Goal: Transaction & Acquisition: Download file/media

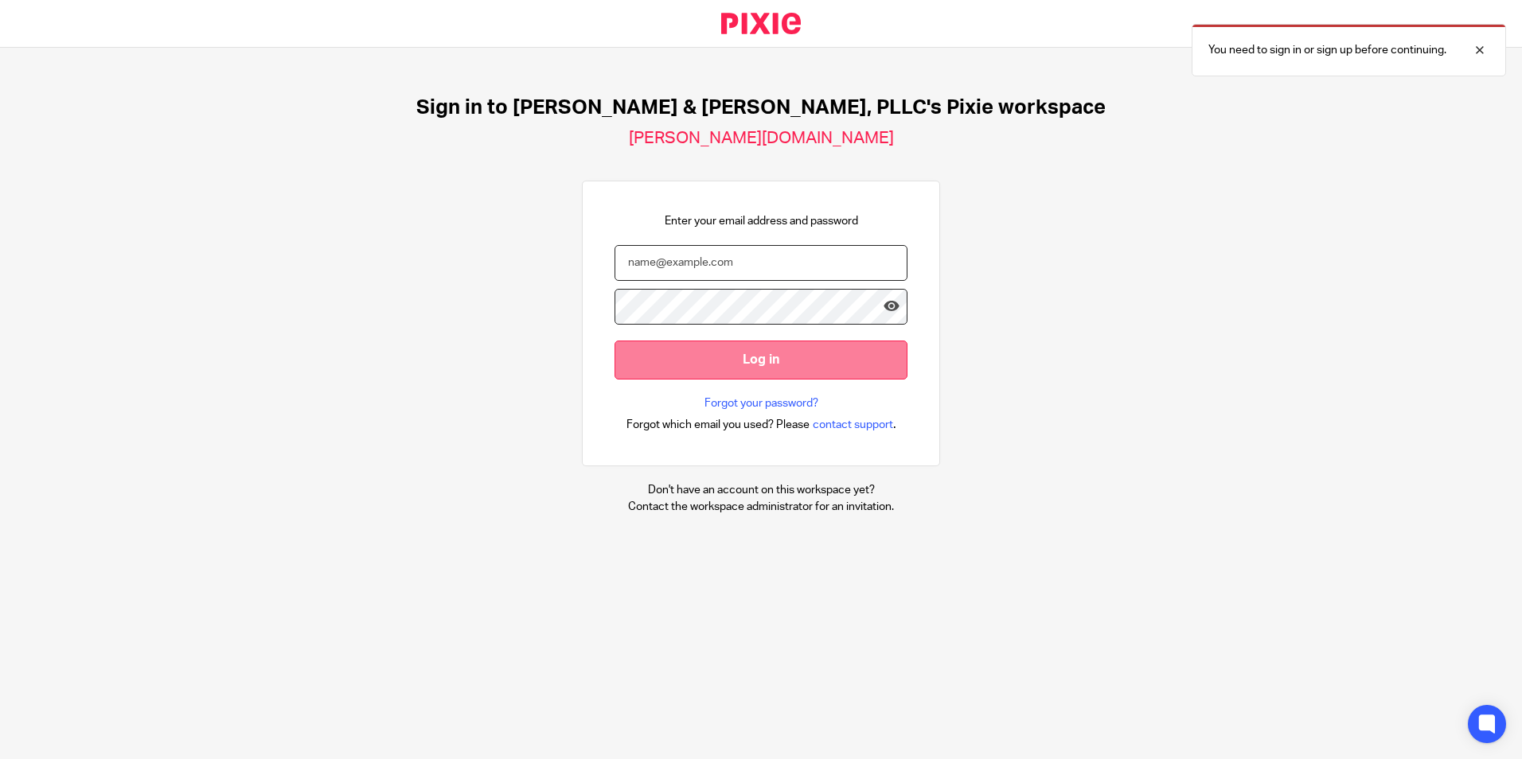
type input "[PERSON_NAME][EMAIL_ADDRESS][DOMAIN_NAME]"
click at [772, 365] on input "Log in" at bounding box center [761, 360] width 293 height 39
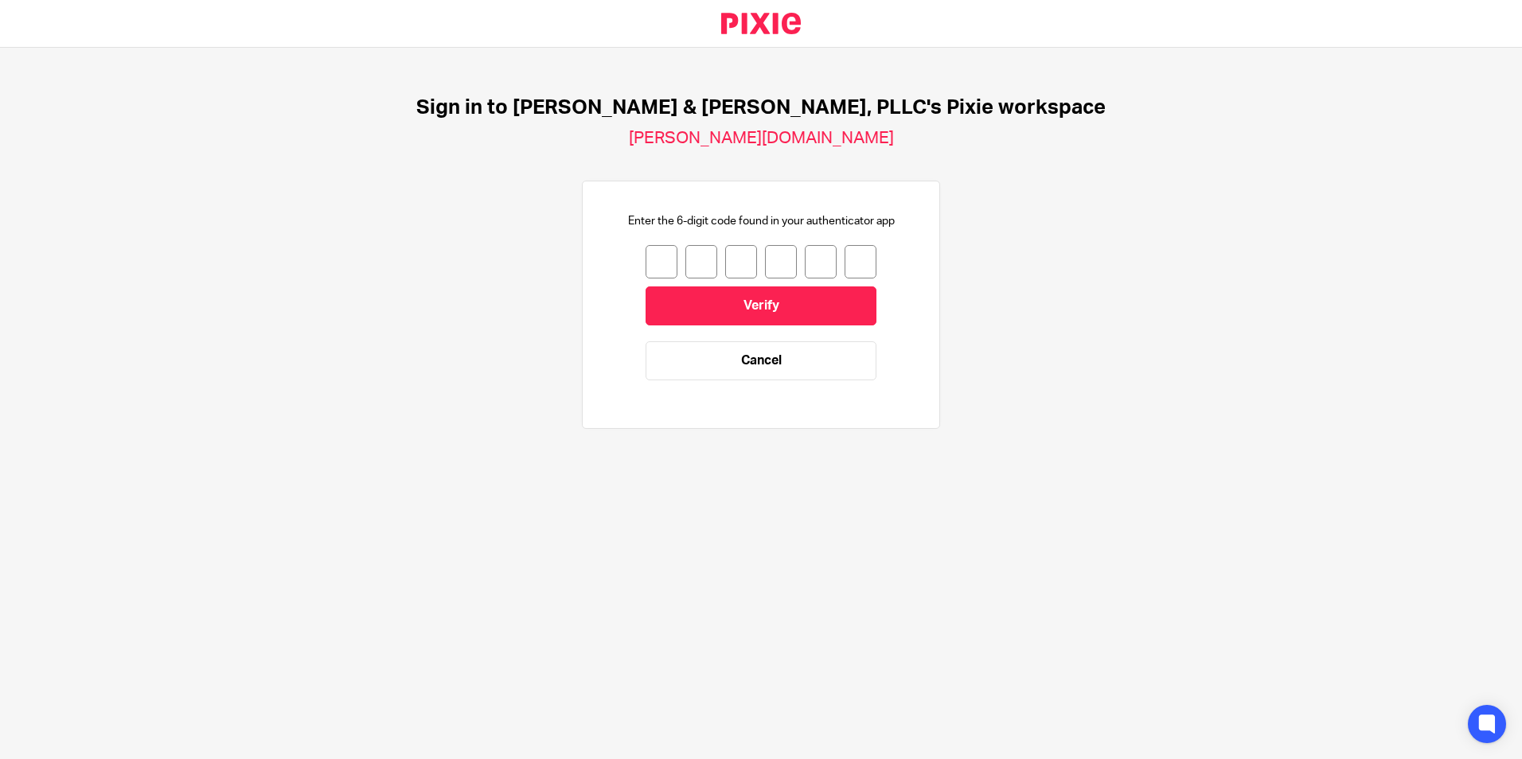
click at [656, 255] on input "number" at bounding box center [662, 261] width 32 height 33
type input "1"
type input "0"
type input "4"
type input "6"
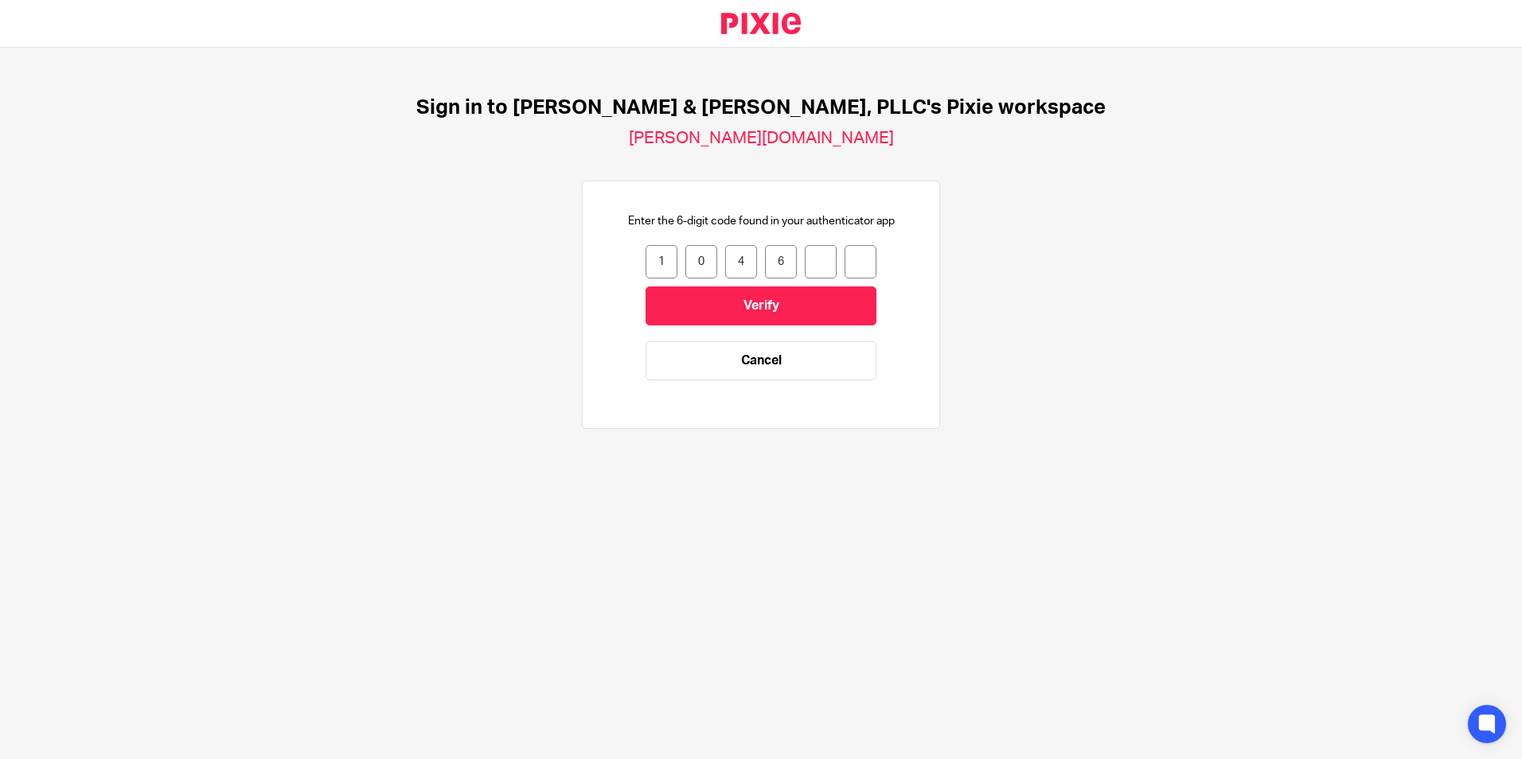
type input "3"
type input "6"
click at [755, 310] on input "Verify" at bounding box center [761, 306] width 231 height 39
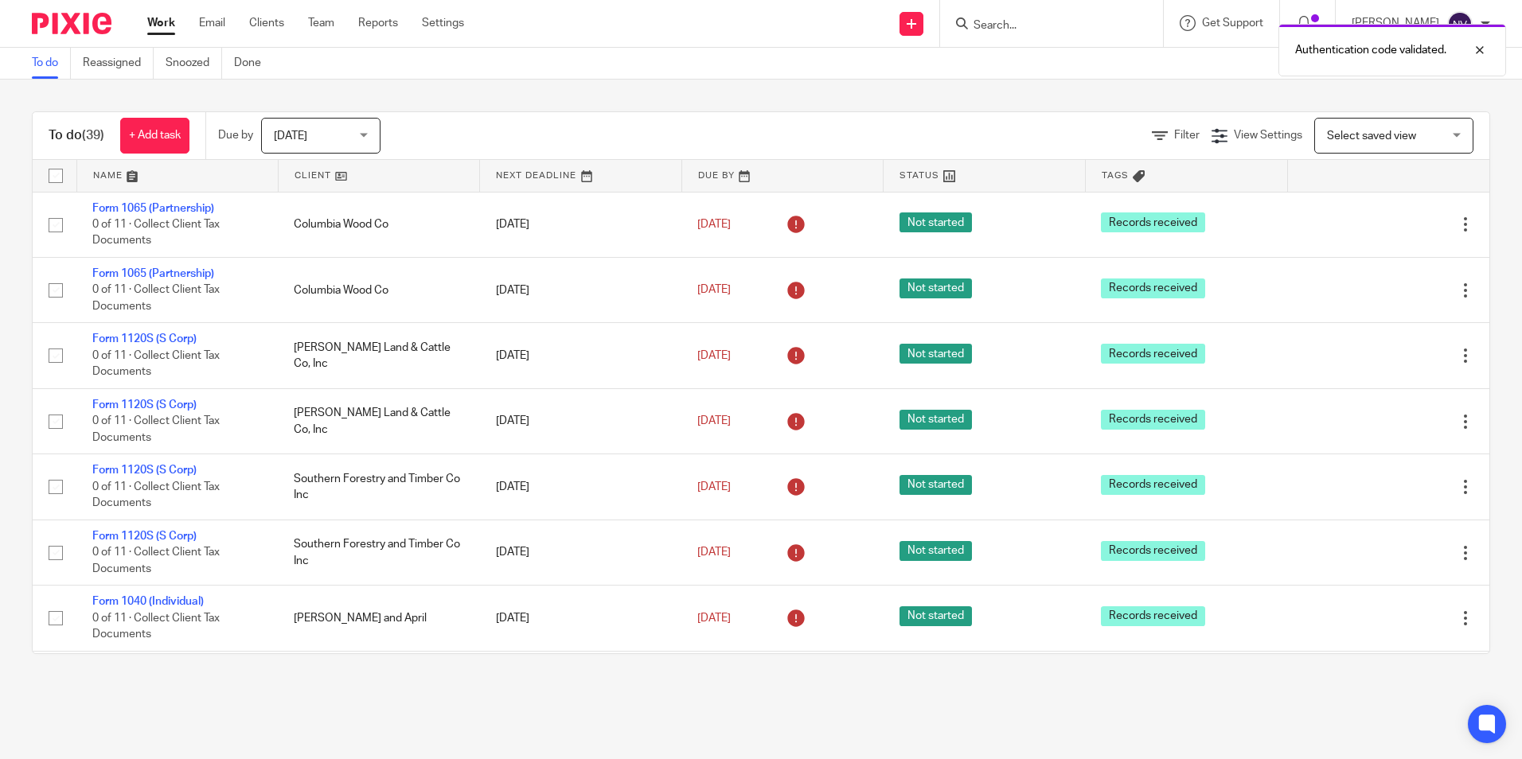
click at [1002, 21] on div "Authentication code validated." at bounding box center [1133, 46] width 745 height 61
click at [1005, 28] on input "Search" at bounding box center [1043, 26] width 143 height 14
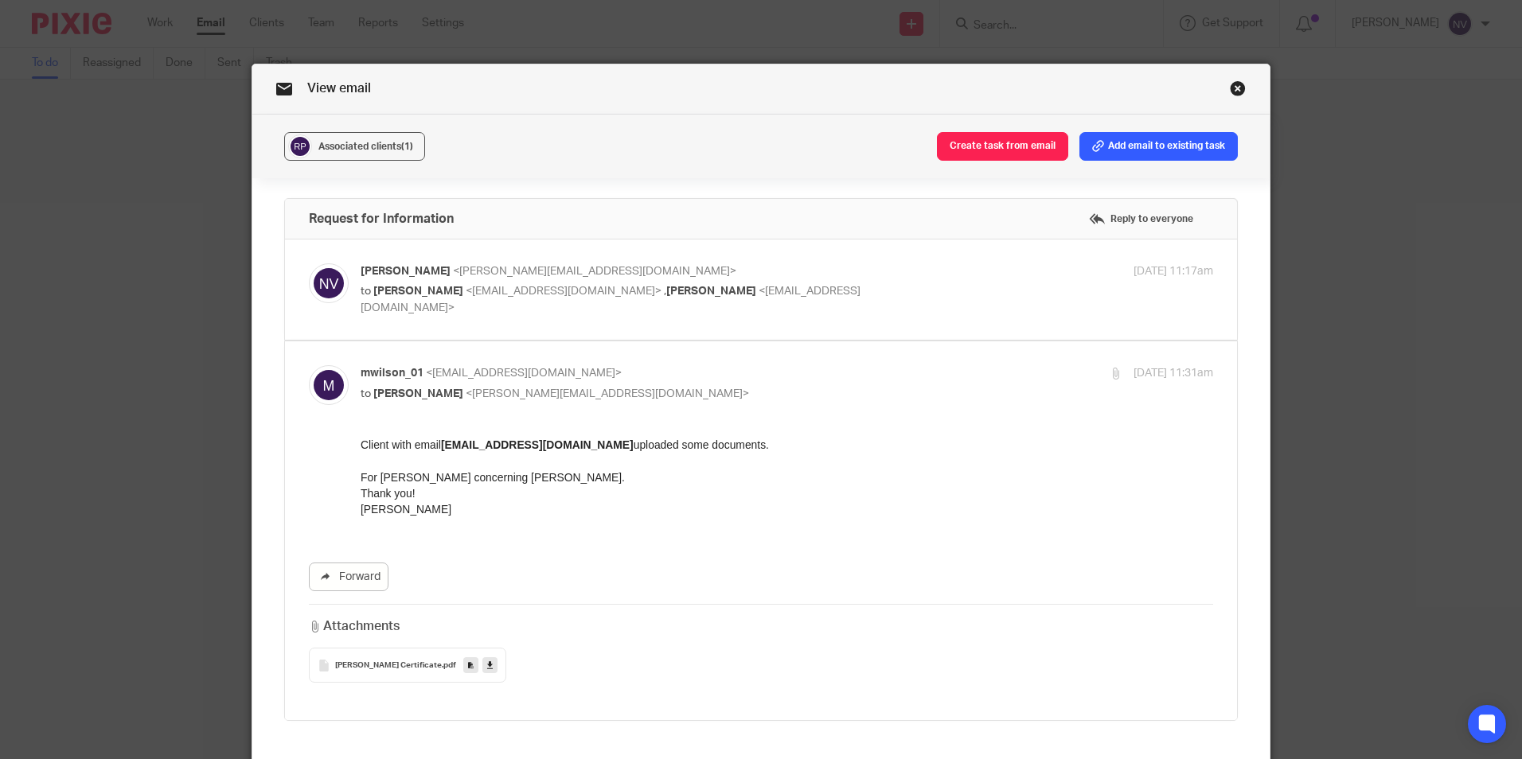
click at [493, 663] on icon at bounding box center [490, 666] width 6 height 12
click at [498, 669] on link at bounding box center [489, 666] width 15 height 16
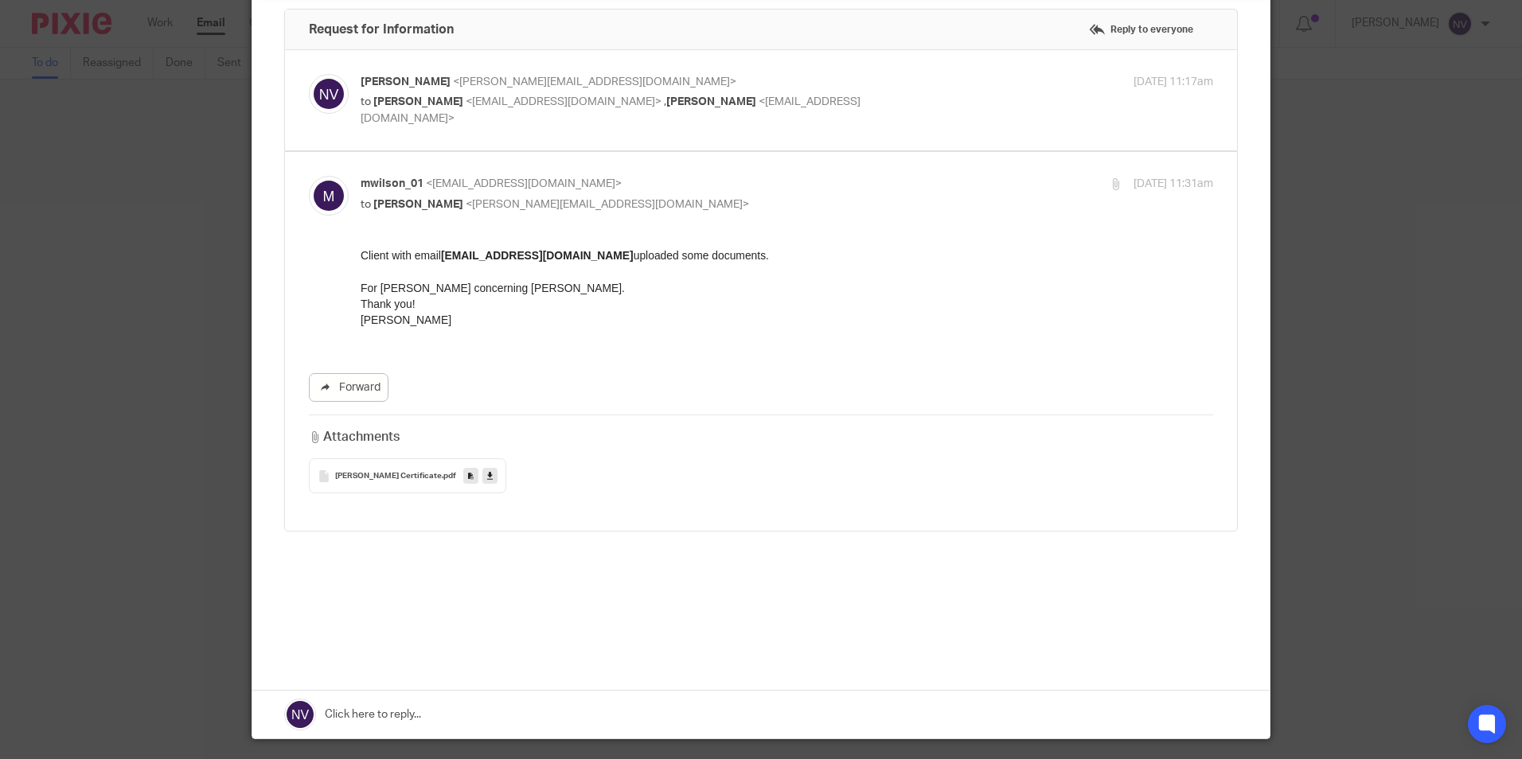
scroll to position [220, 0]
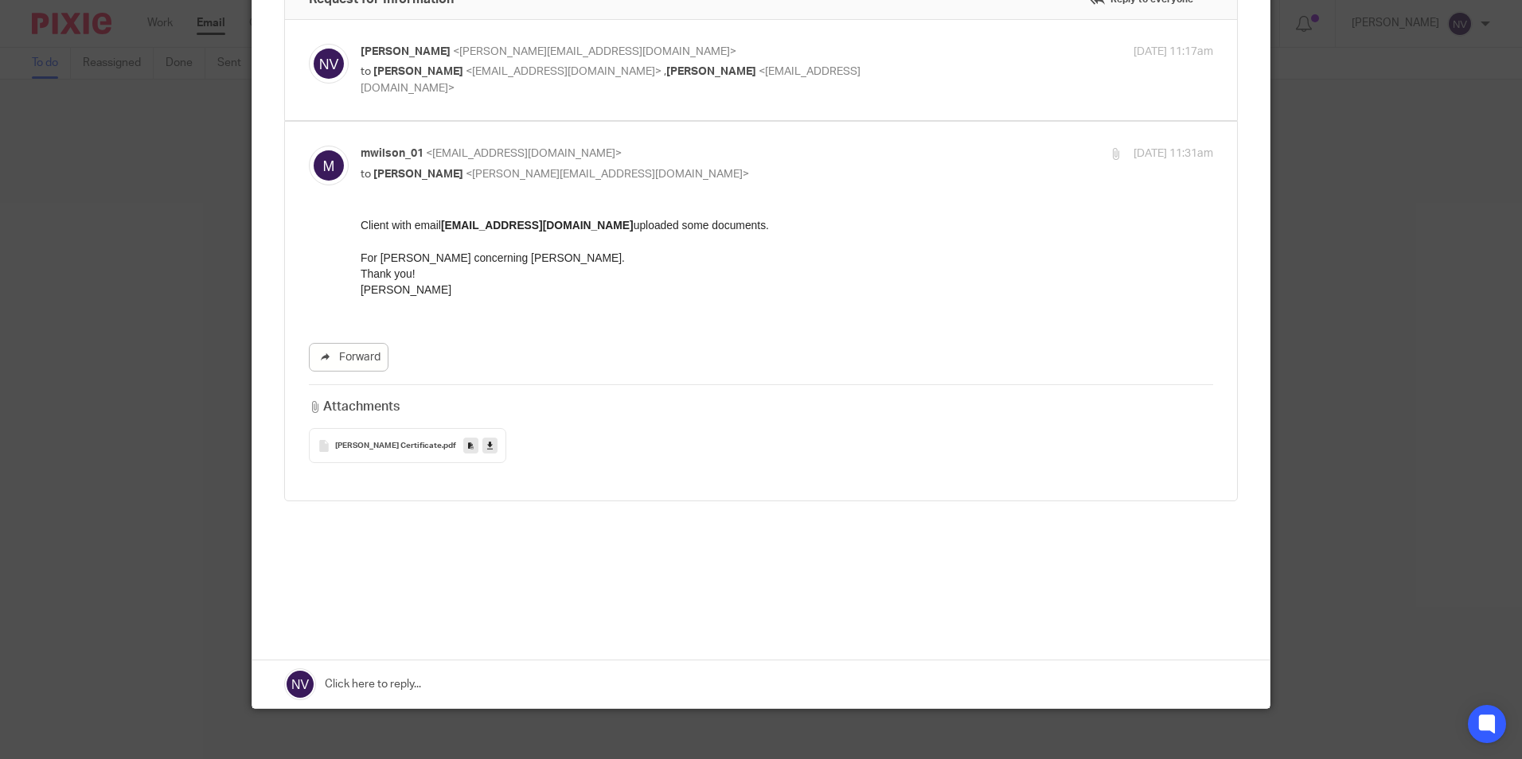
click at [392, 674] on link at bounding box center [760, 685] width 1017 height 48
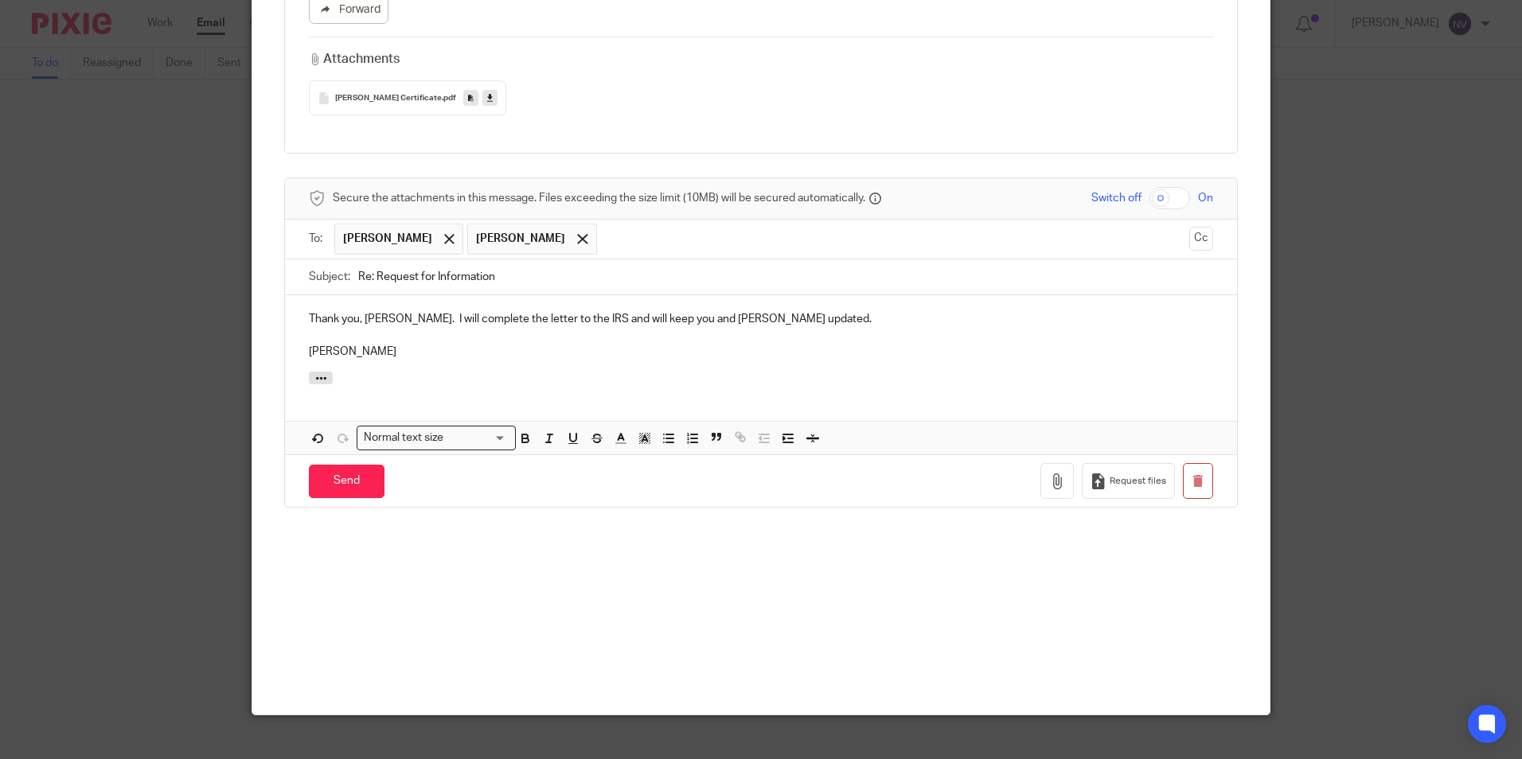
scroll to position [575, 0]
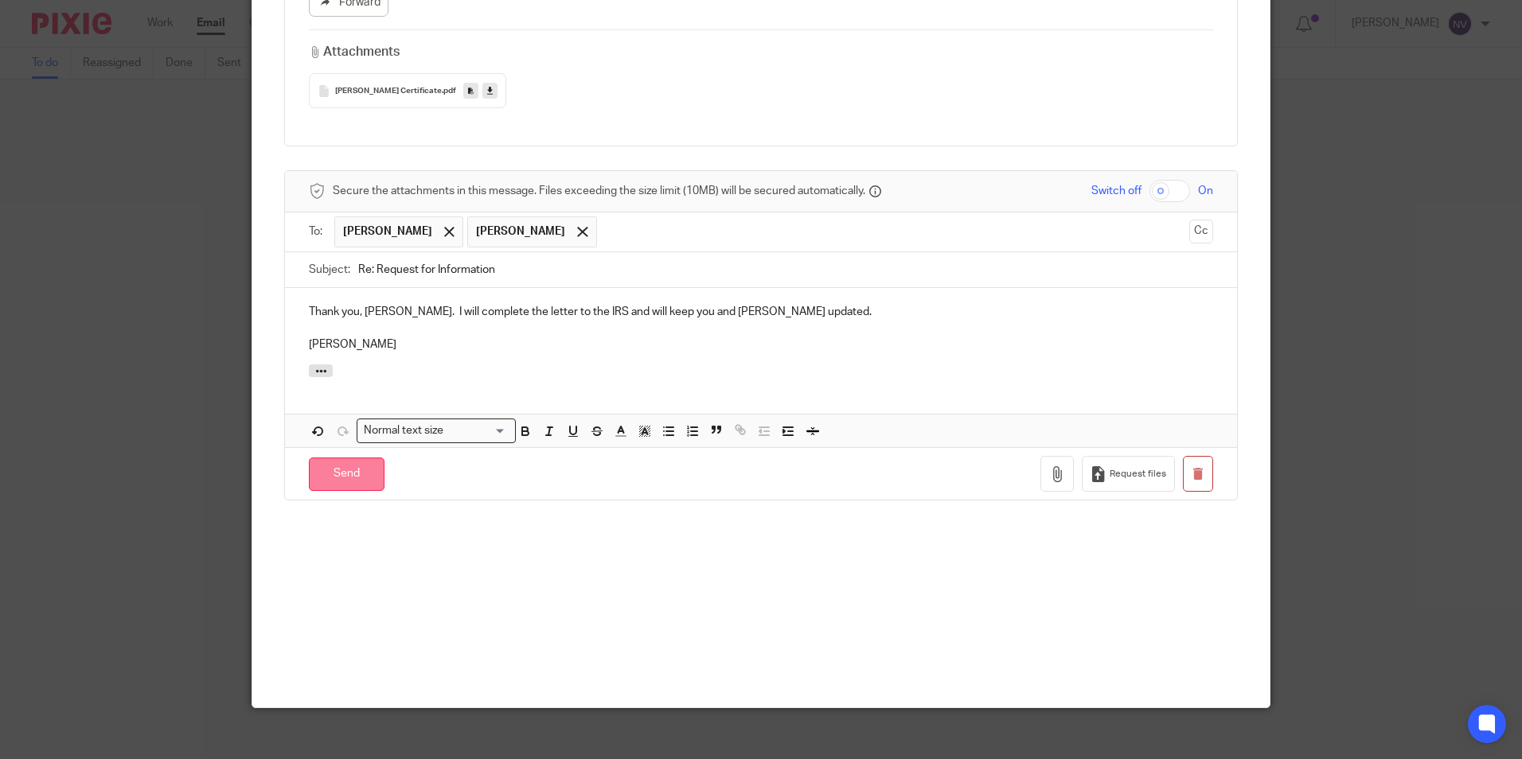
click at [323, 458] on input "Send" at bounding box center [347, 475] width 76 height 34
